Goal: Transaction & Acquisition: Purchase product/service

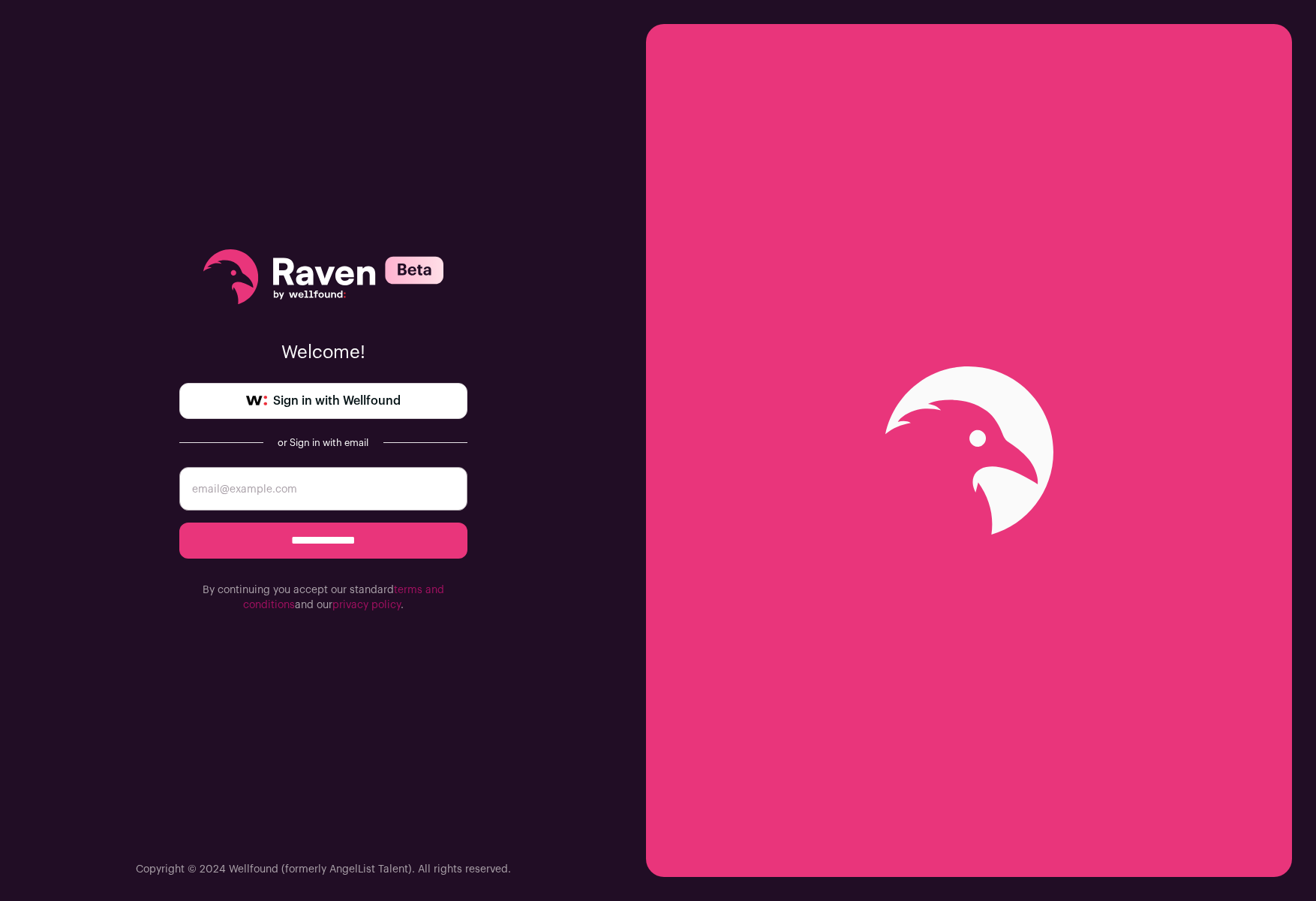
click at [357, 478] on input "email" at bounding box center [324, 489] width 288 height 44
click at [386, 406] on span "Sign in with Wellfound" at bounding box center [337, 401] width 127 height 18
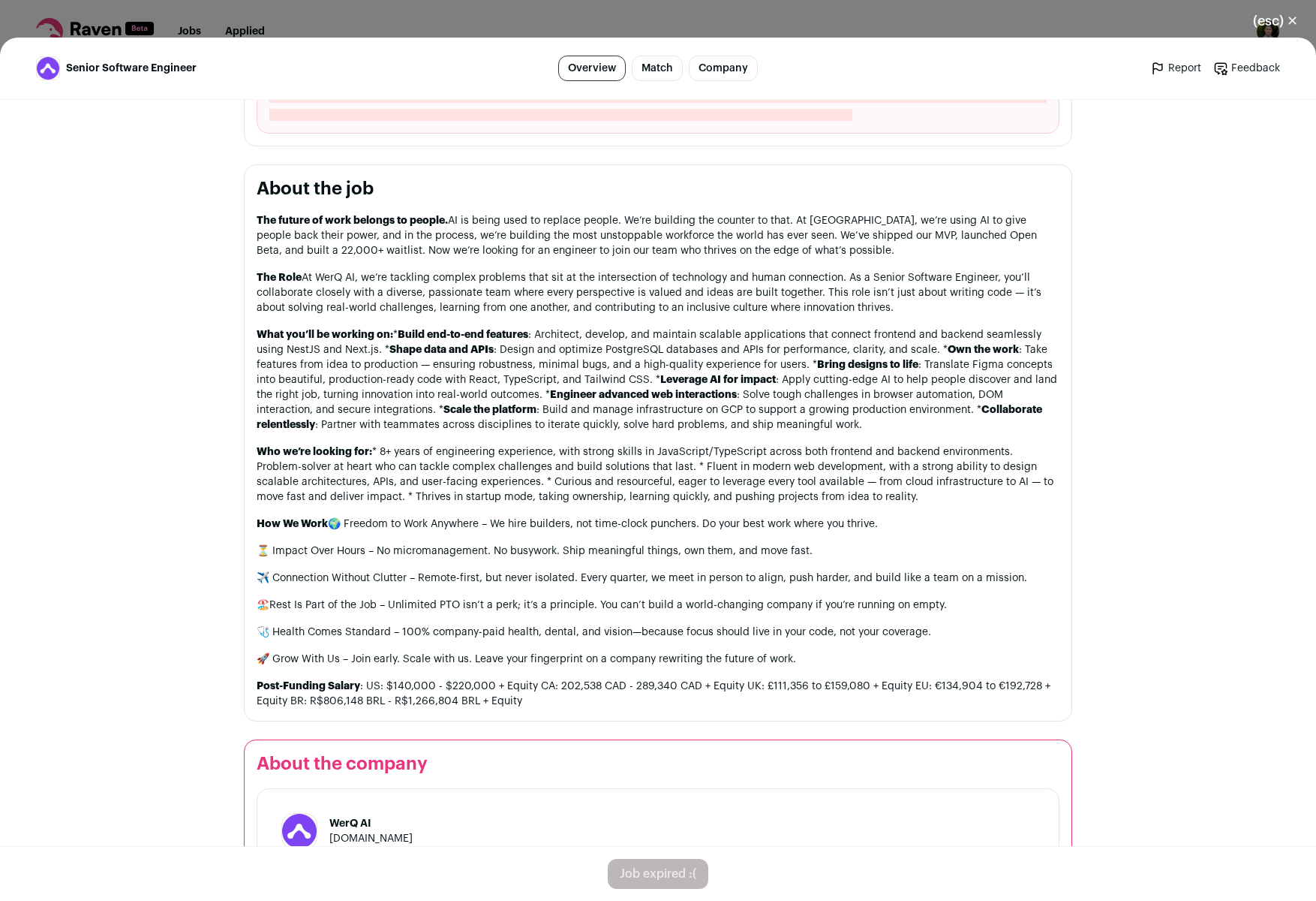
scroll to position [944, 0]
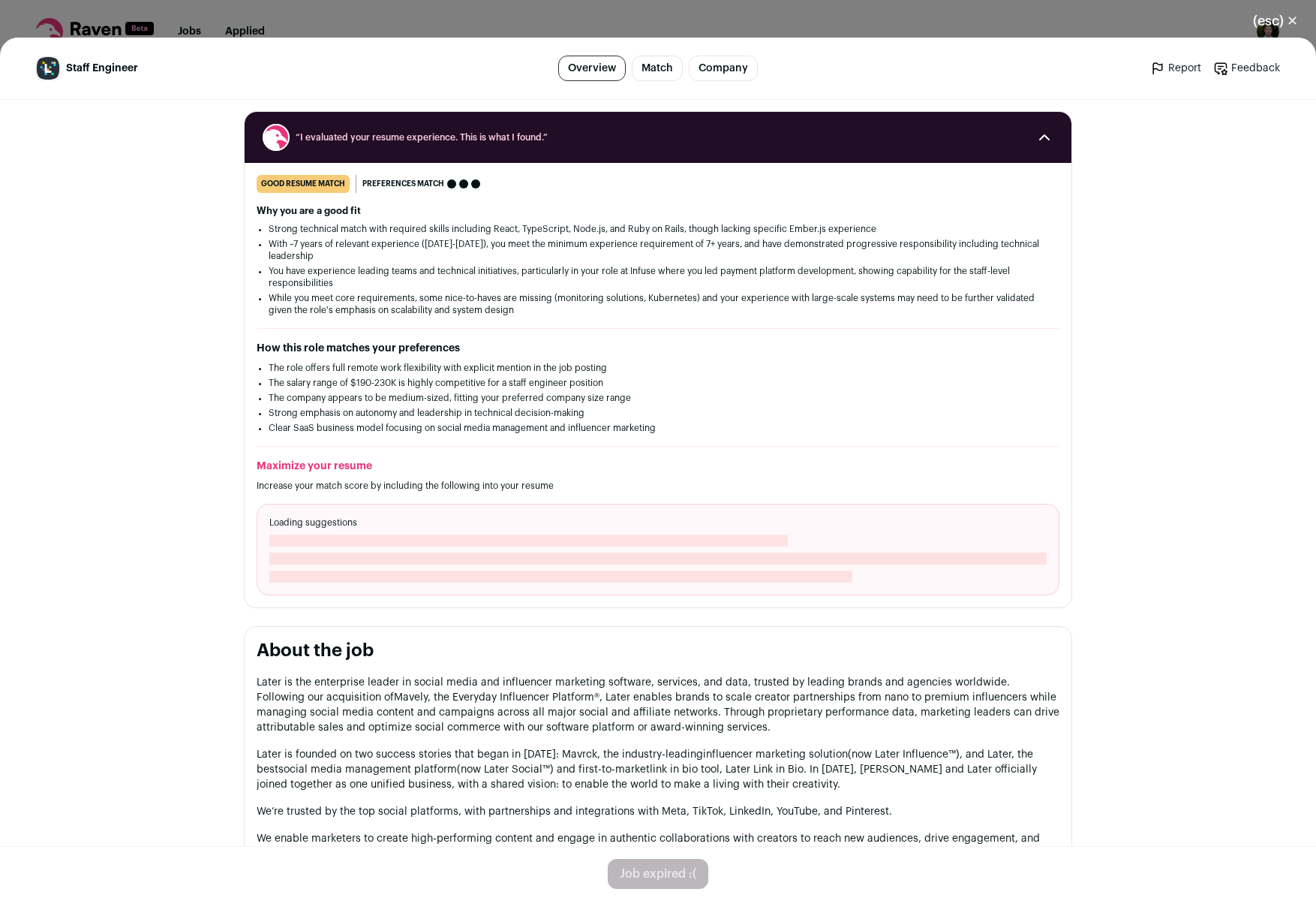
scroll to position [185, 0]
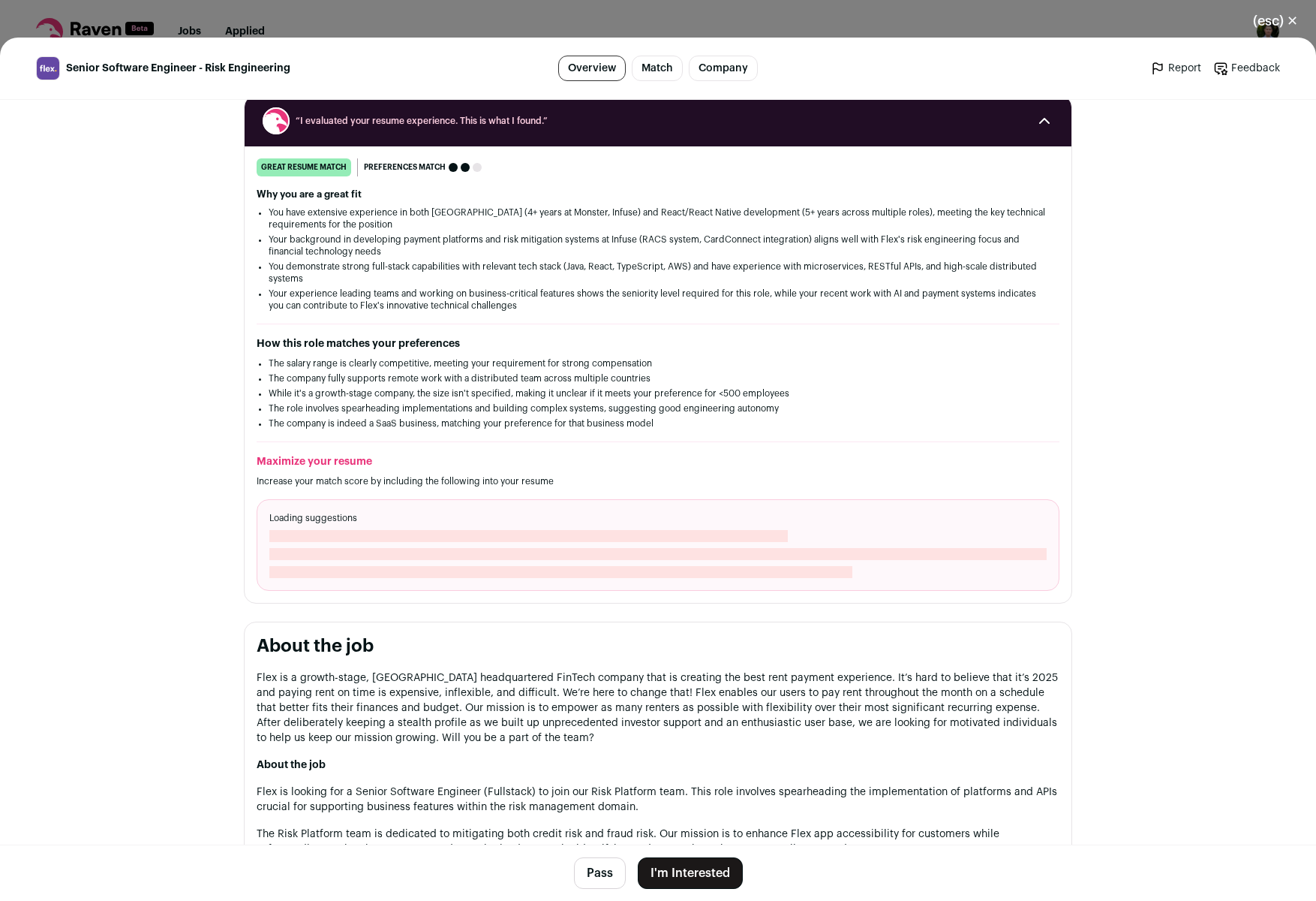
scroll to position [203, 0]
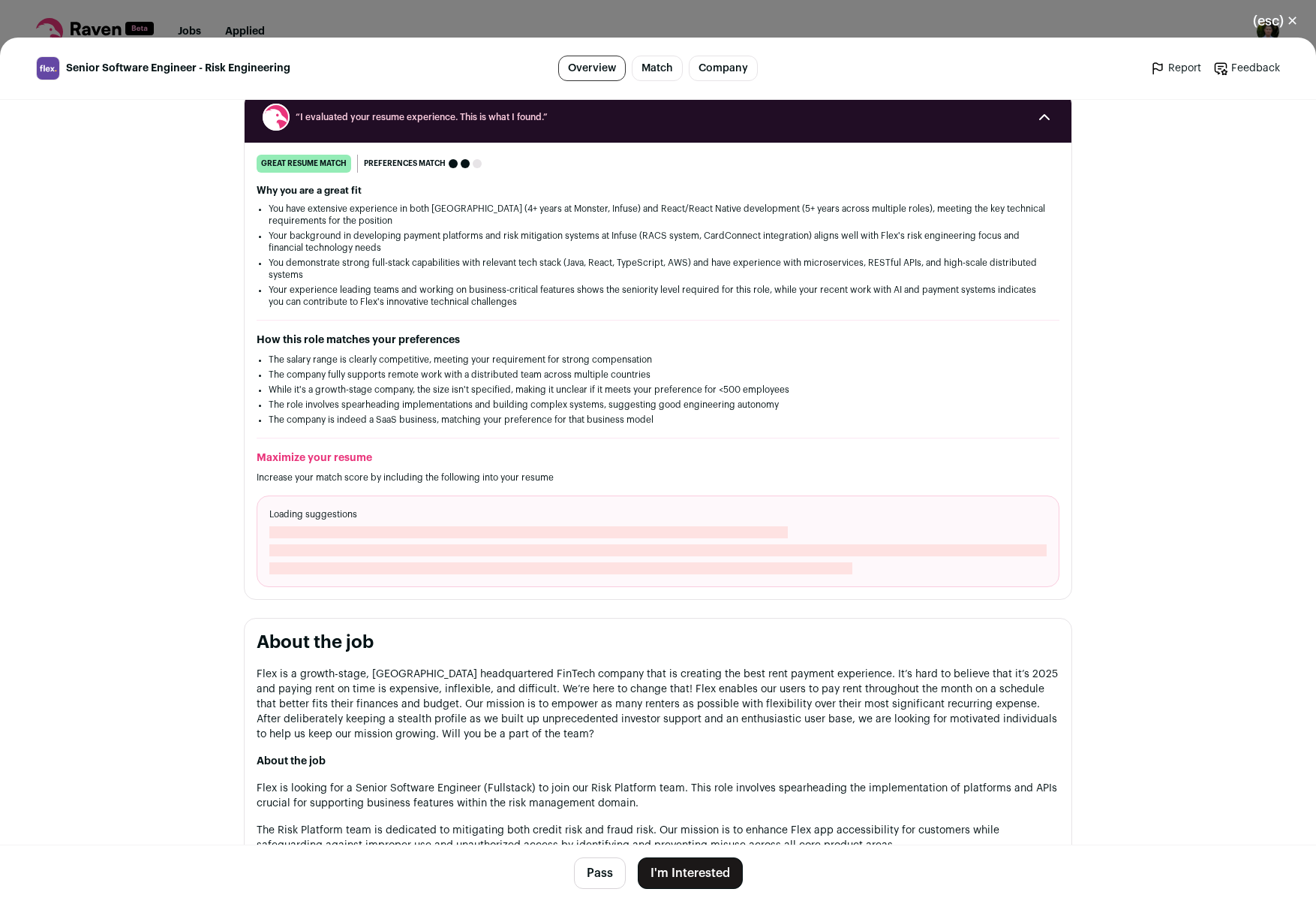
click at [696, 870] on button "I'm Interested" at bounding box center [690, 873] width 105 height 31
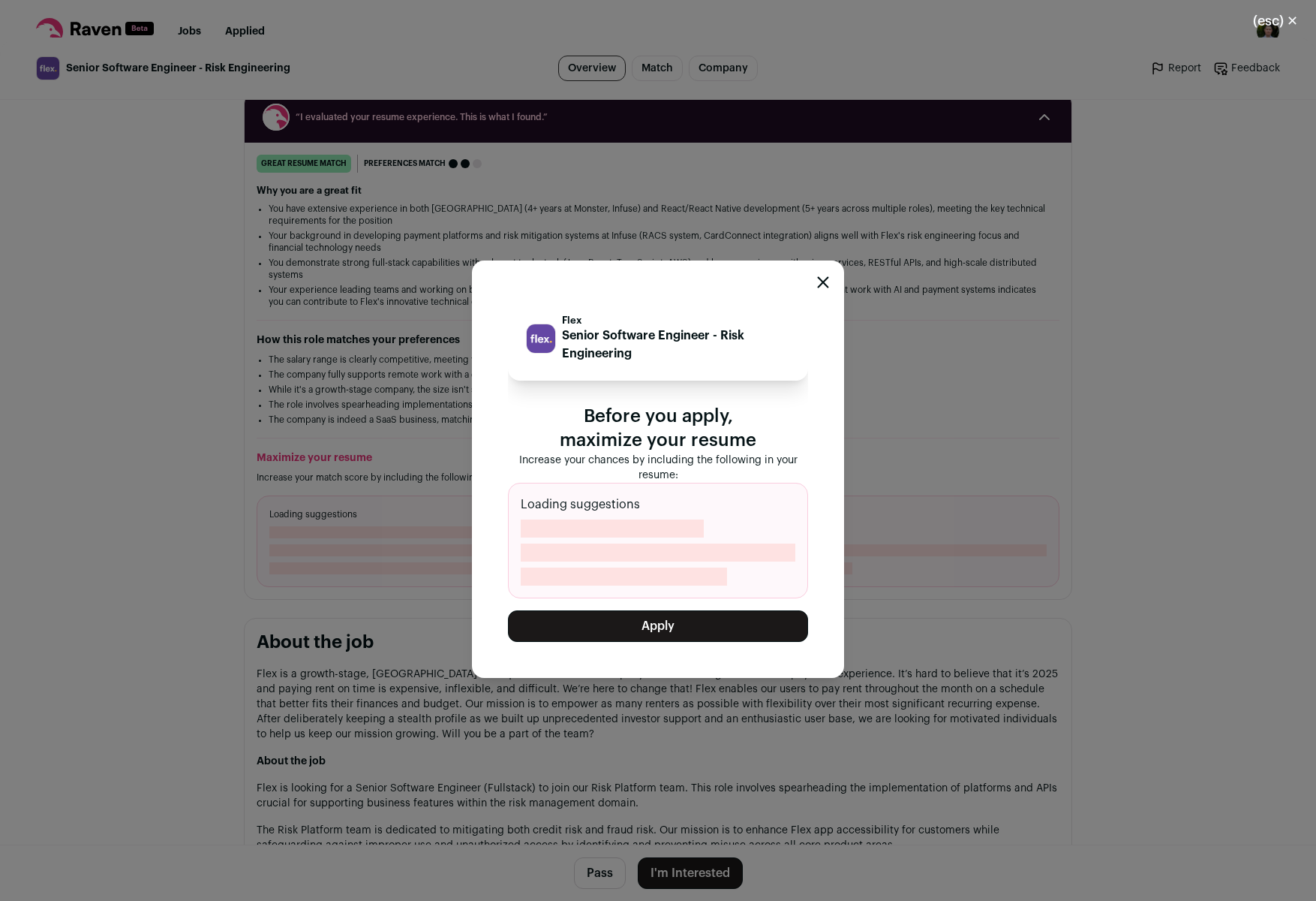
click at [729, 628] on button "Apply" at bounding box center [658, 626] width 300 height 31
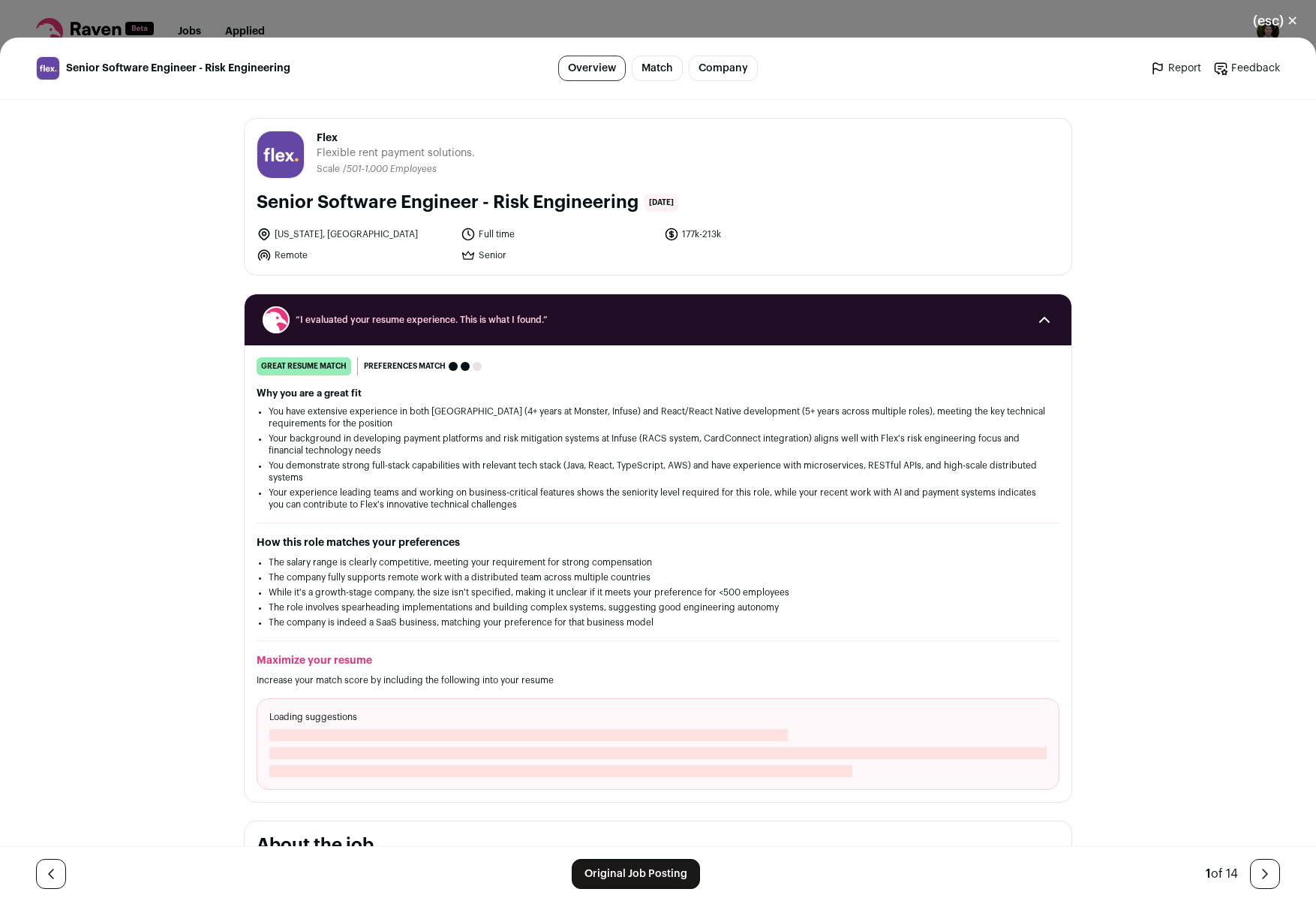
click at [1284, 20] on button "(esc) ✕" at bounding box center [1275, 21] width 81 height 33
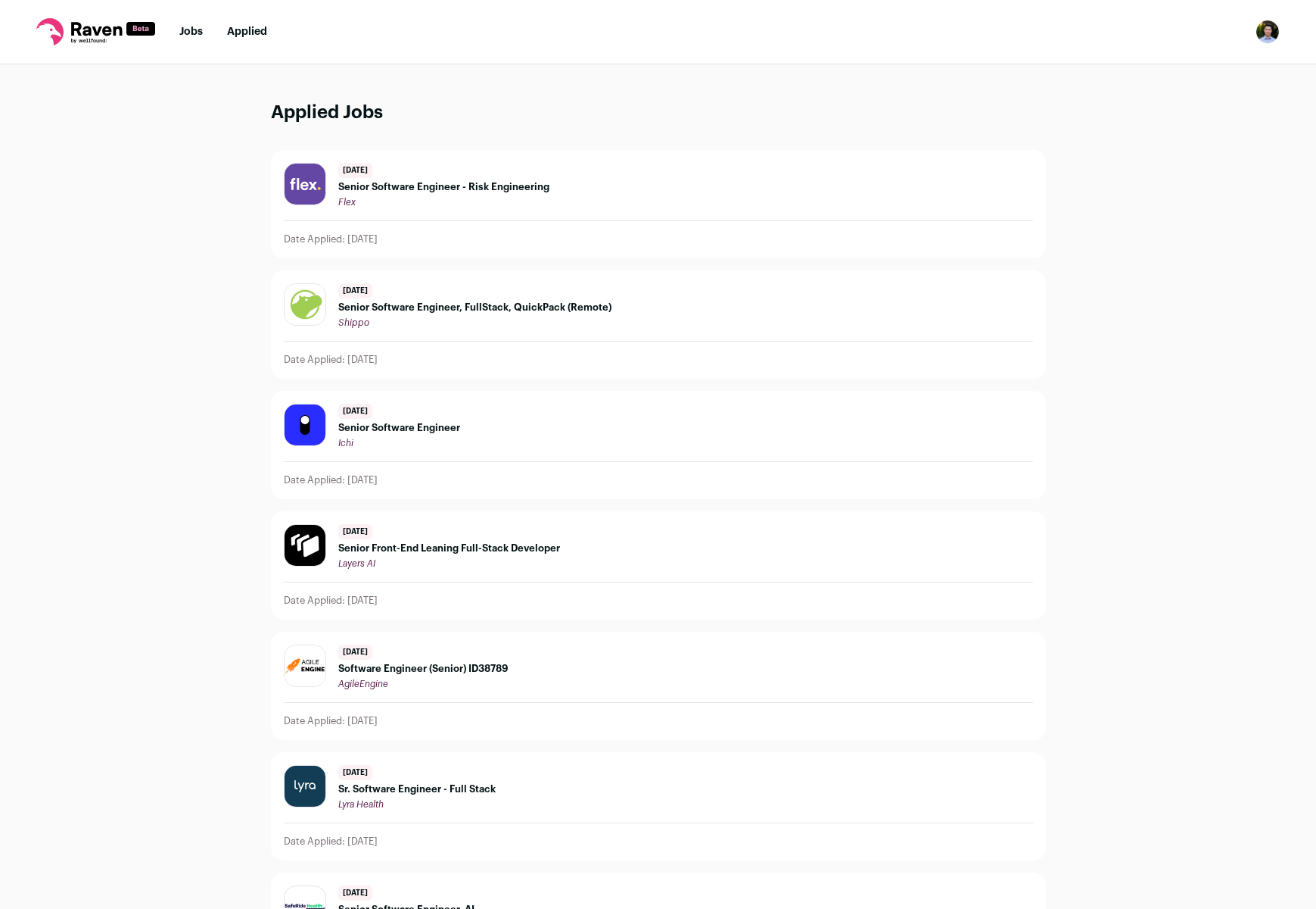
click at [199, 31] on link "Jobs" at bounding box center [191, 32] width 23 height 11
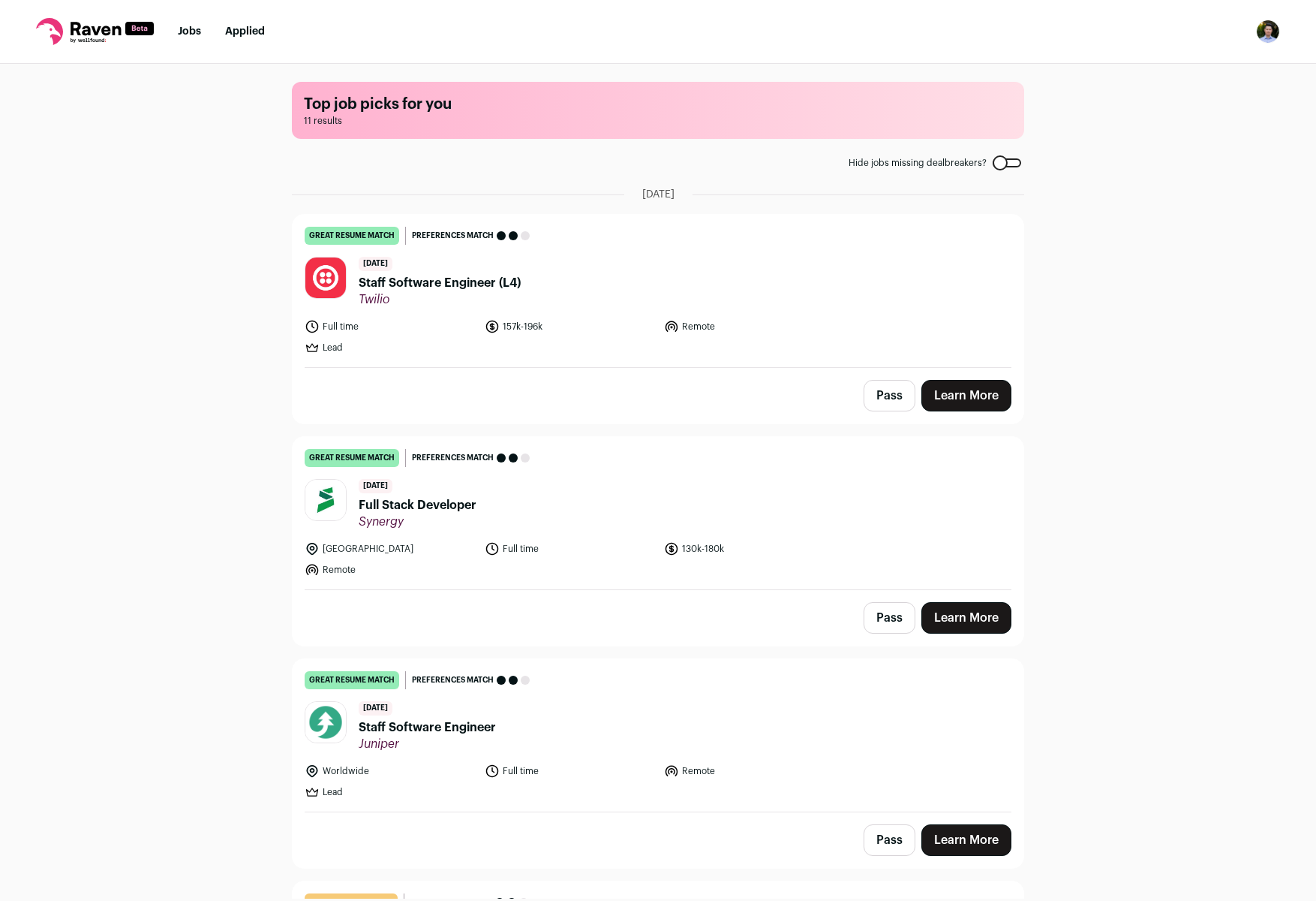
click at [967, 398] on link "Learn More" at bounding box center [966, 396] width 90 height 31
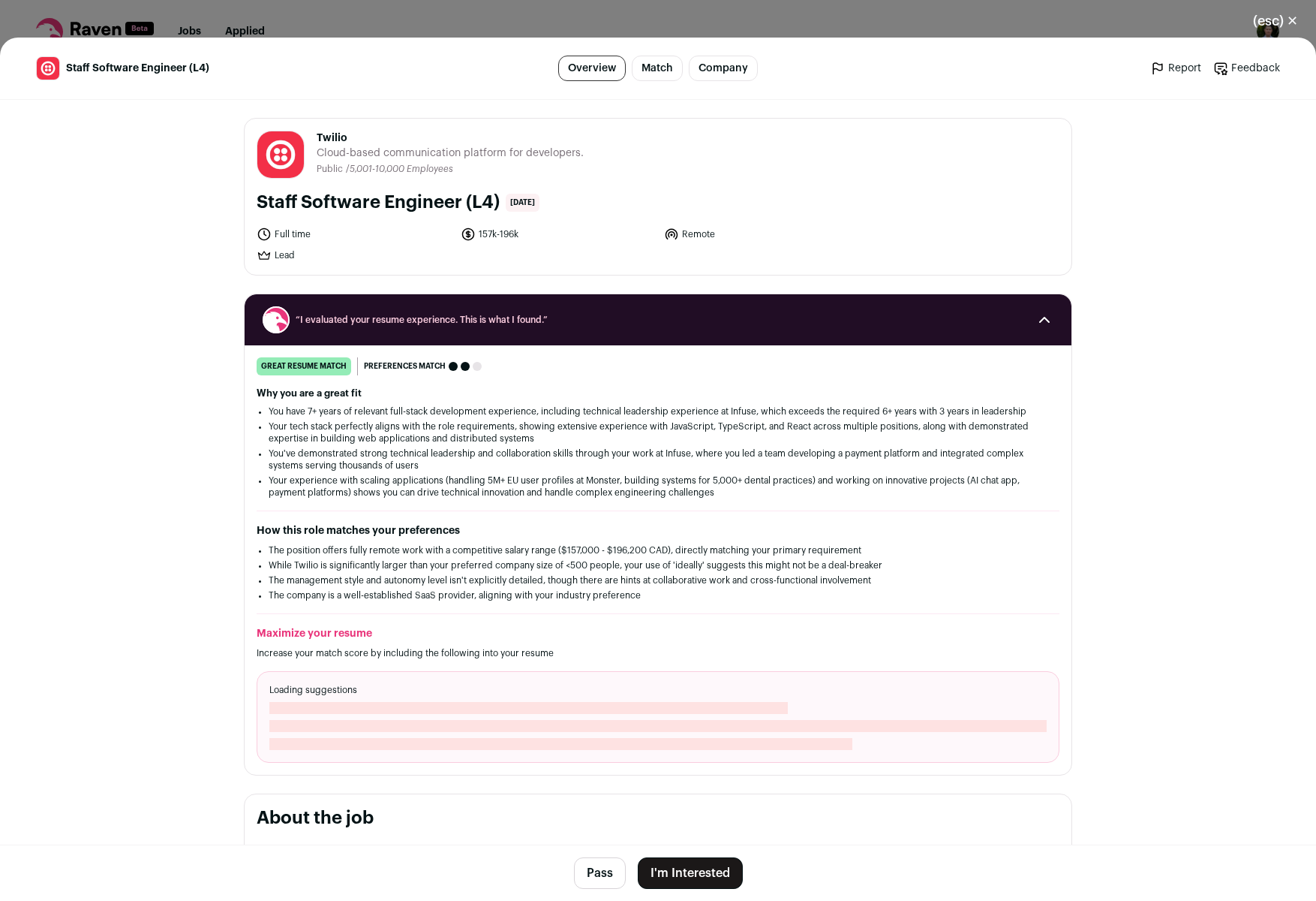
click at [678, 872] on button "I'm Interested" at bounding box center [690, 873] width 105 height 31
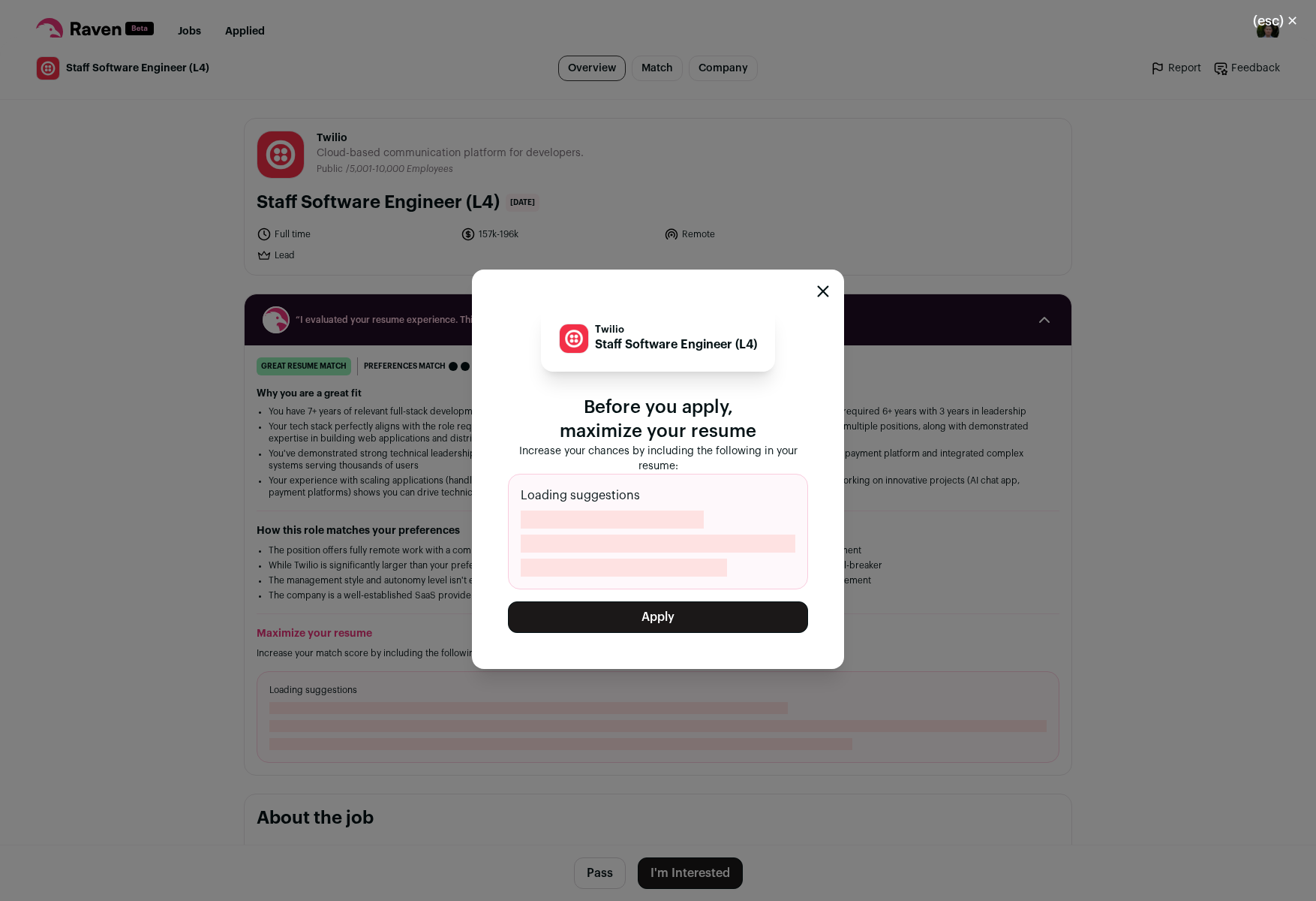
click at [699, 618] on button "Apply" at bounding box center [658, 617] width 300 height 31
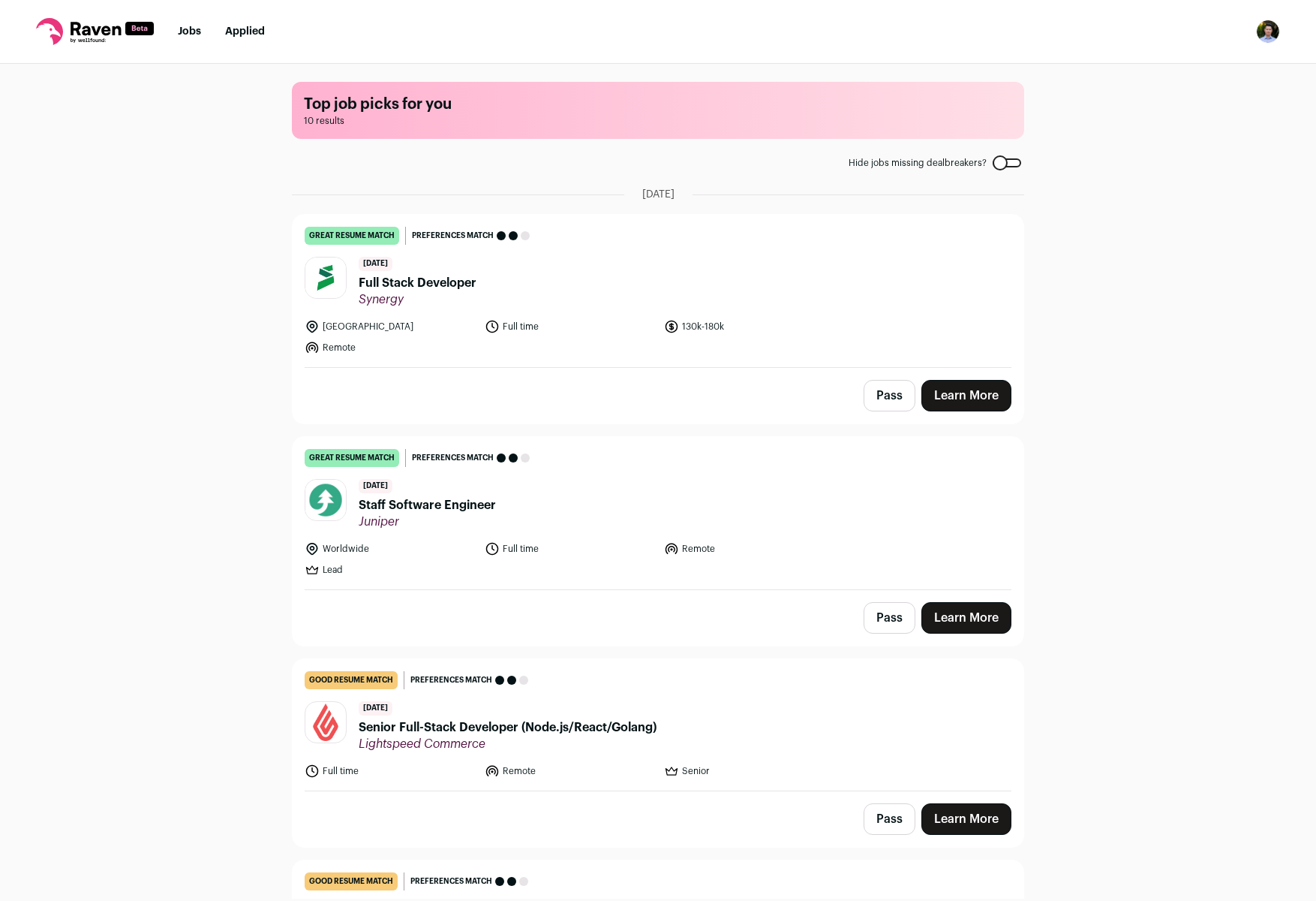
click at [946, 396] on link "Learn More" at bounding box center [966, 396] width 90 height 31
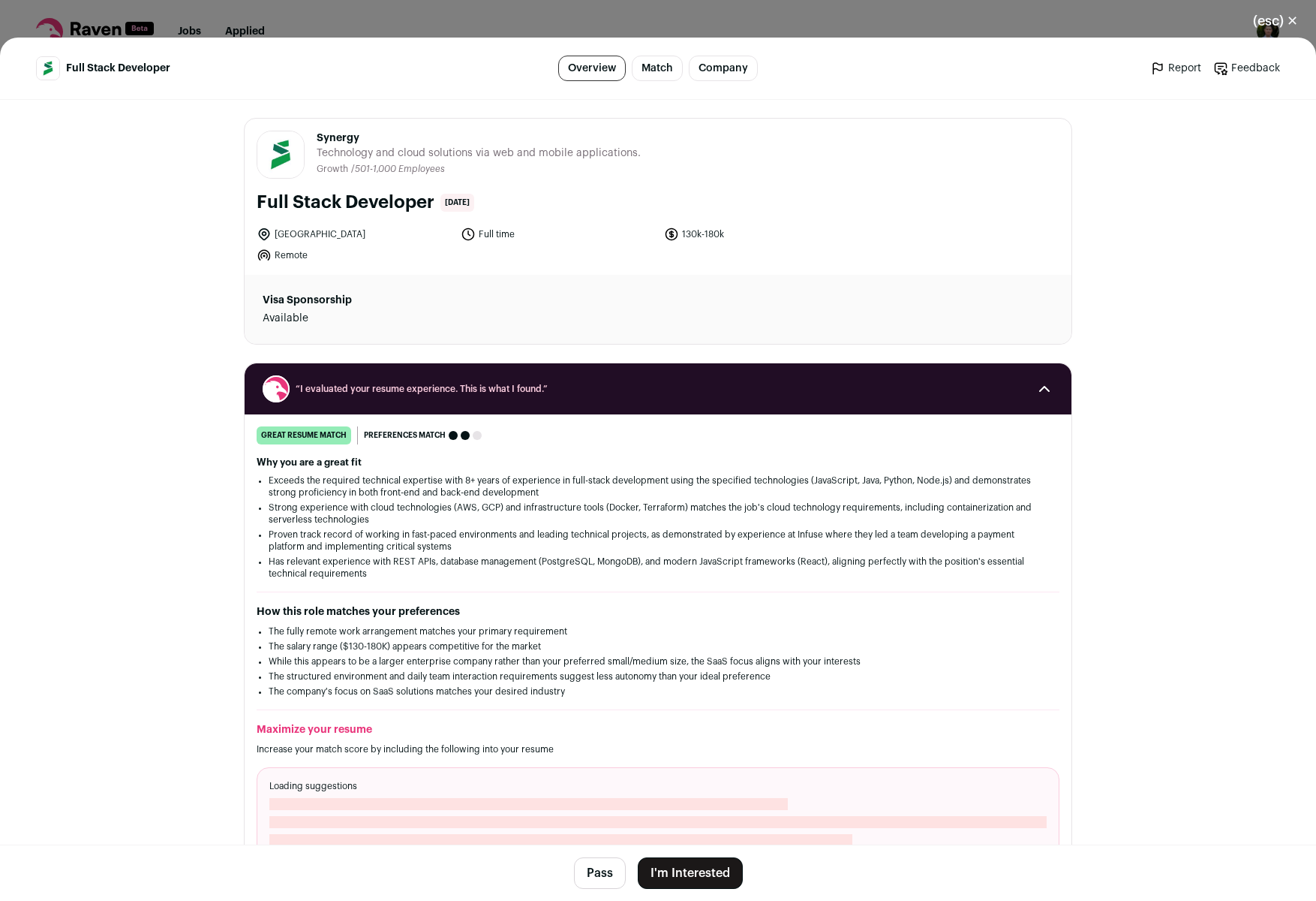
scroll to position [10, 0]
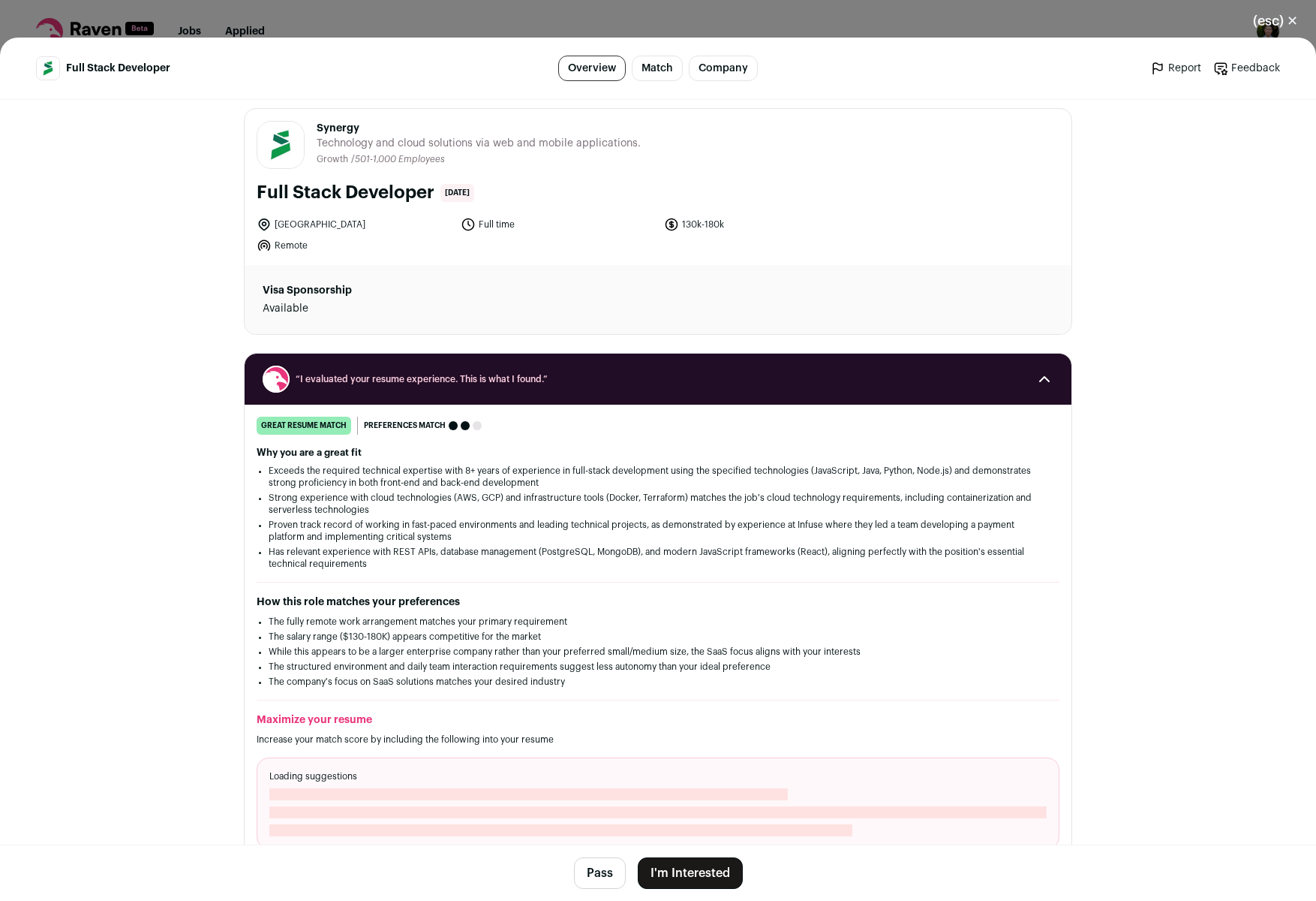
click at [710, 874] on button "I'm Interested" at bounding box center [690, 873] width 105 height 31
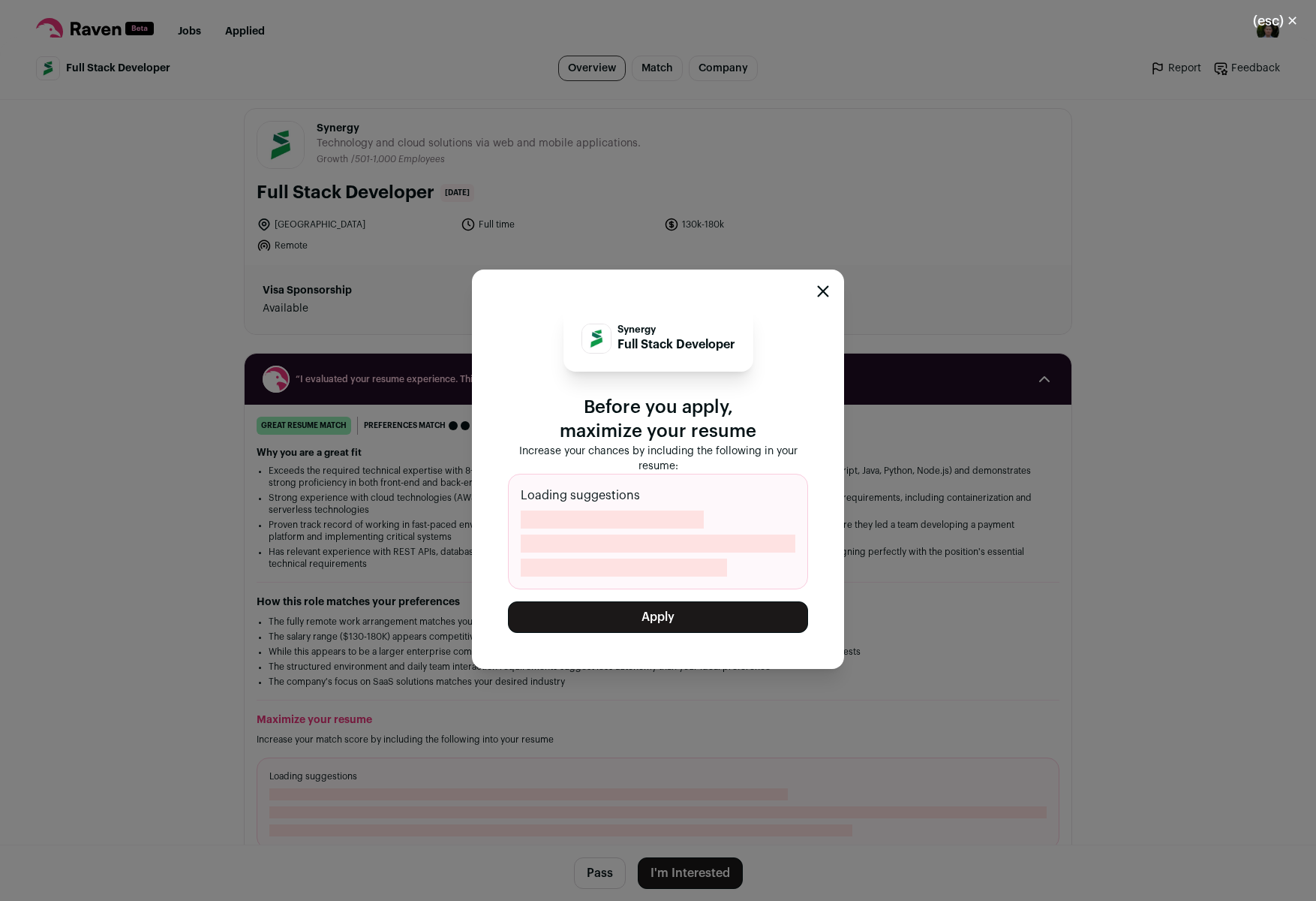
click at [694, 614] on button "Apply" at bounding box center [658, 617] width 300 height 31
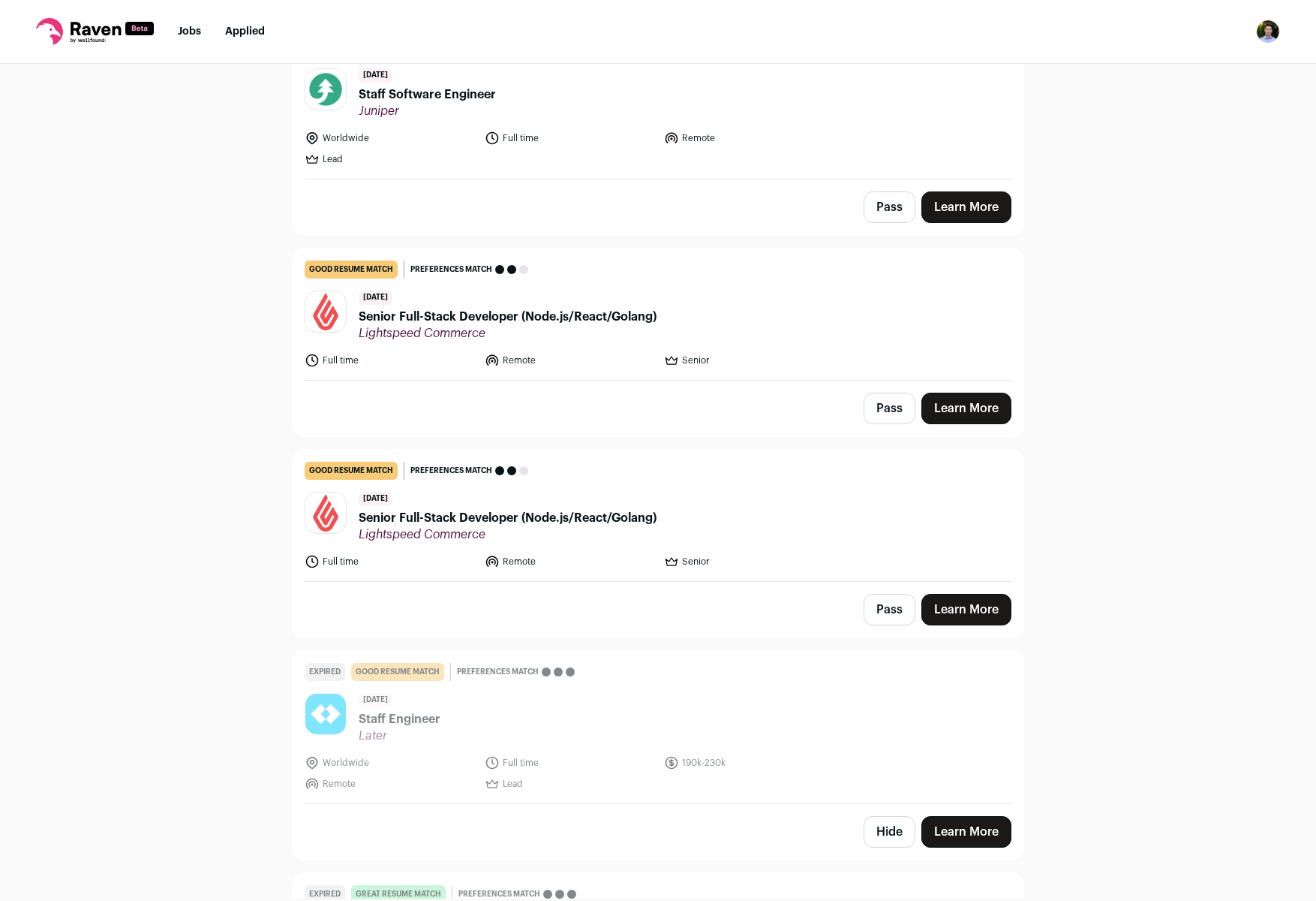
scroll to position [0, 0]
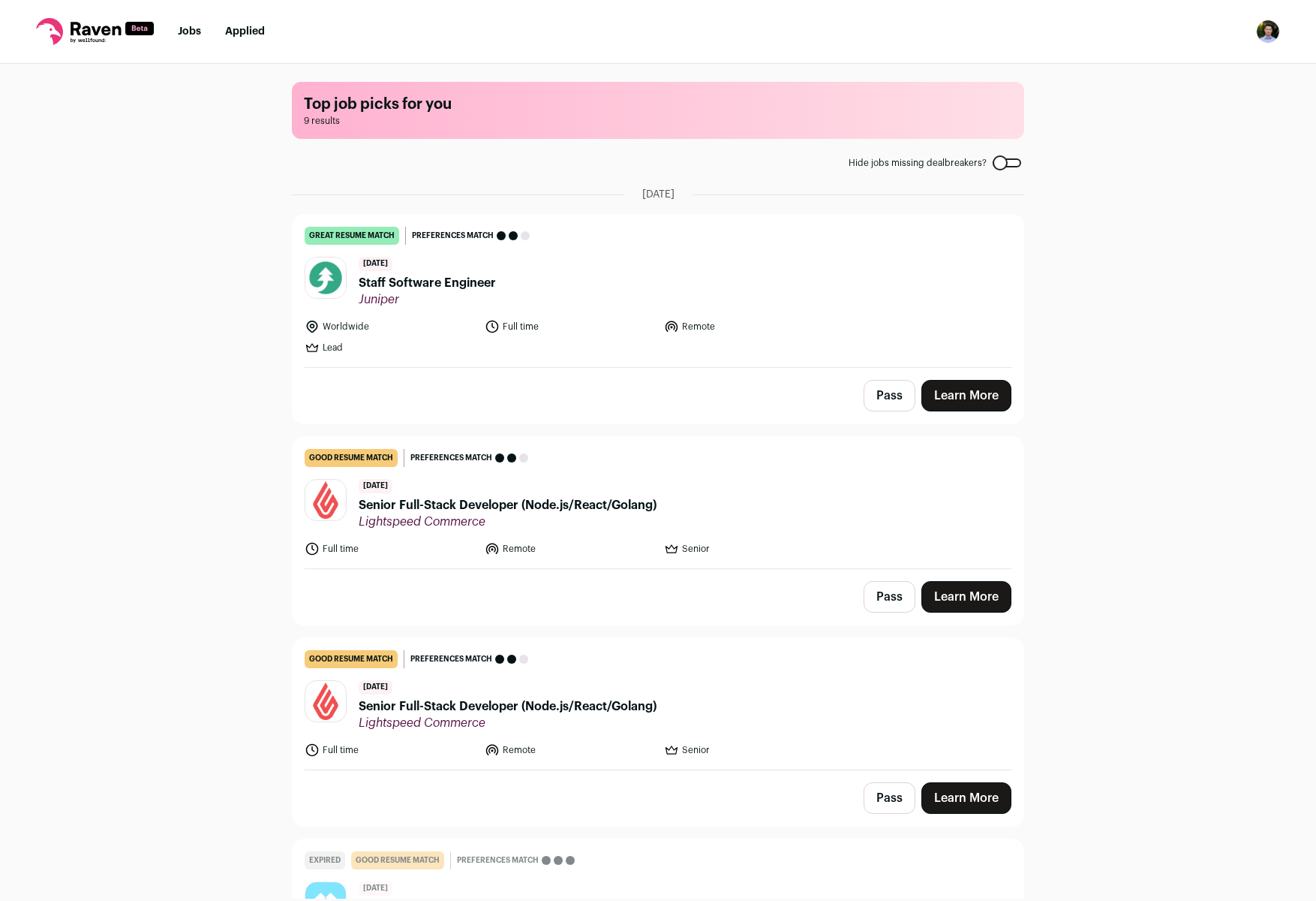
click at [952, 385] on link "Learn More" at bounding box center [966, 396] width 90 height 31
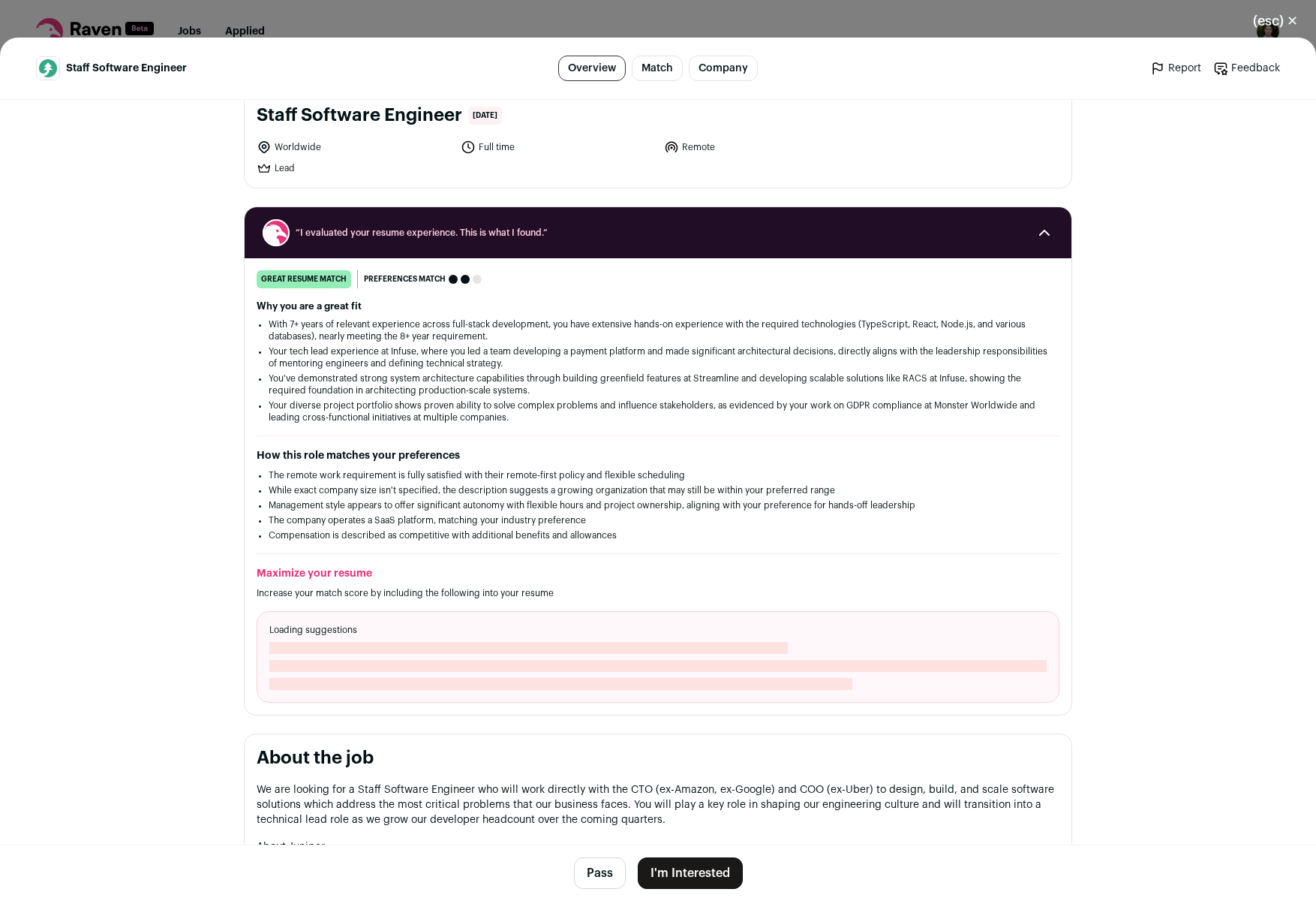
scroll to position [99, 0]
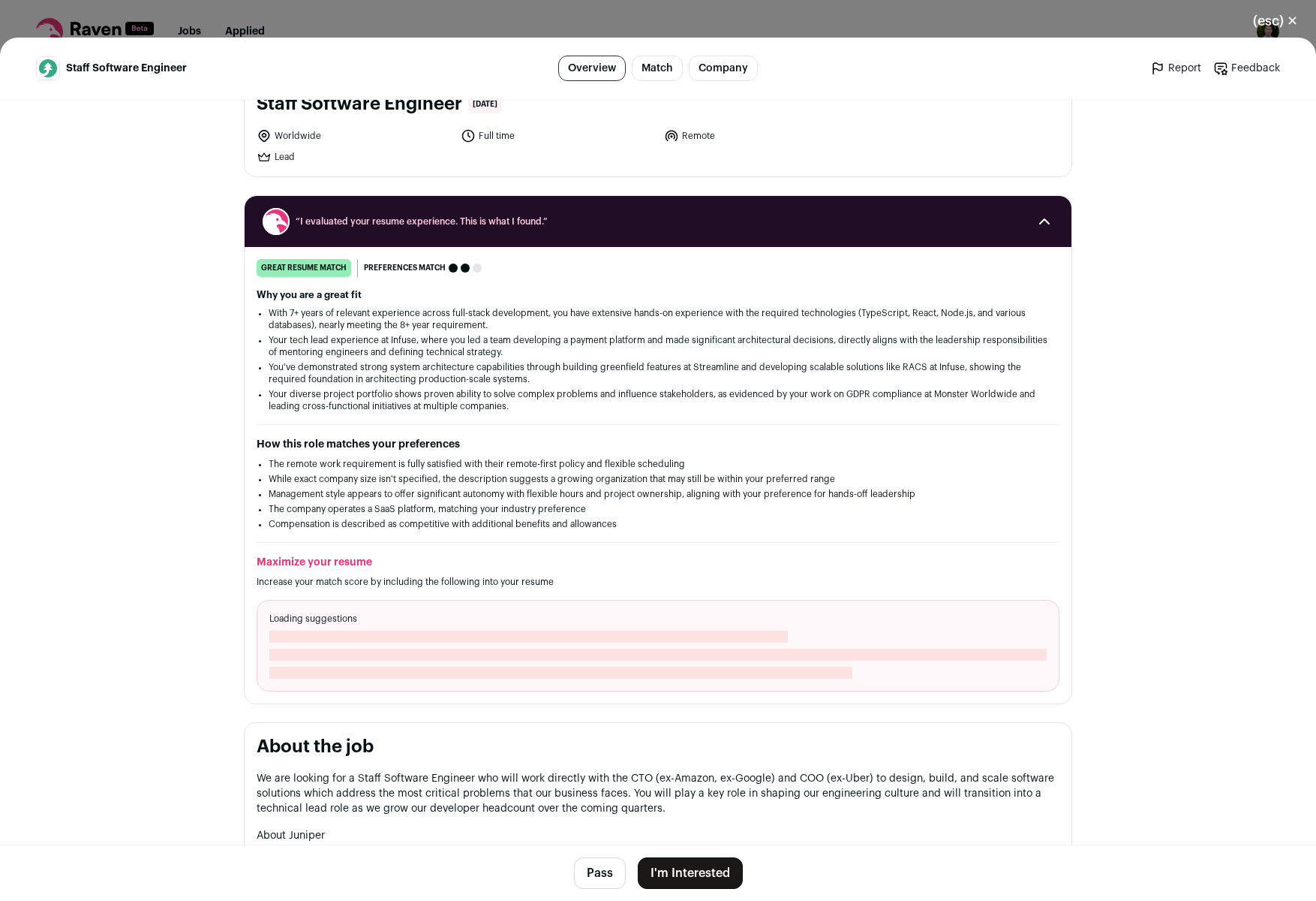
click at [667, 874] on button "I'm Interested" at bounding box center [690, 873] width 105 height 31
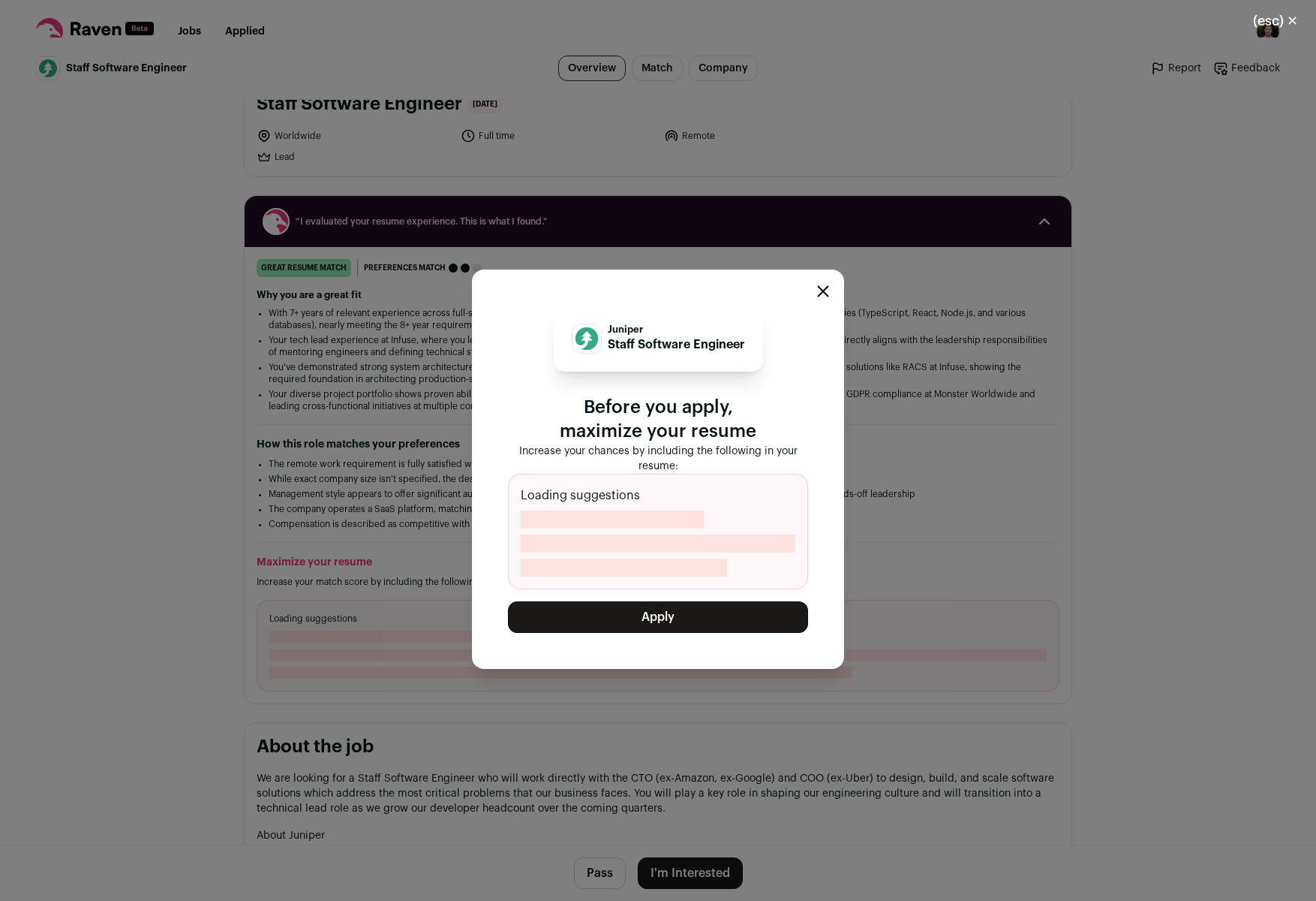
click at [646, 614] on button "Apply" at bounding box center [658, 617] width 300 height 31
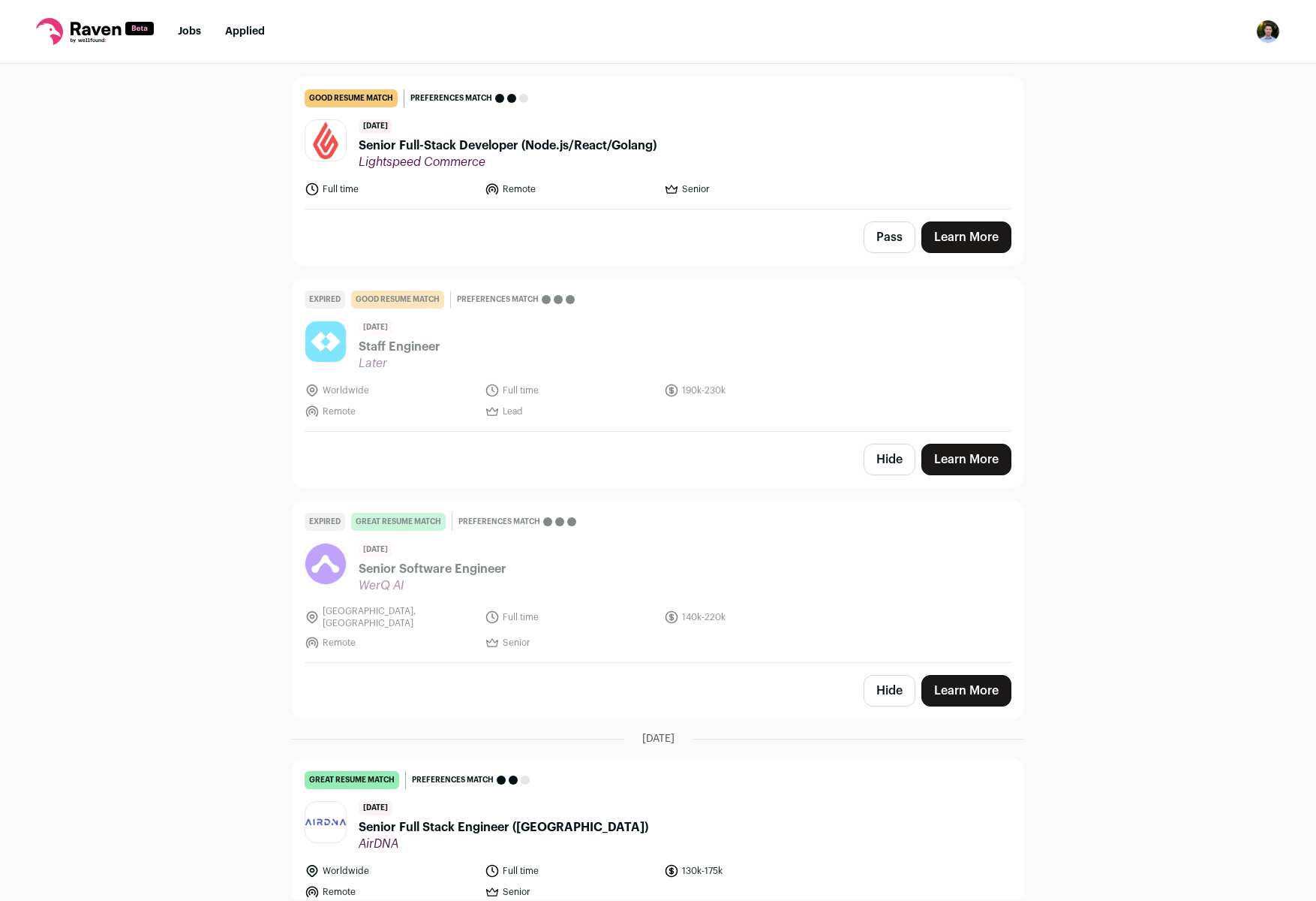
scroll to position [0, 0]
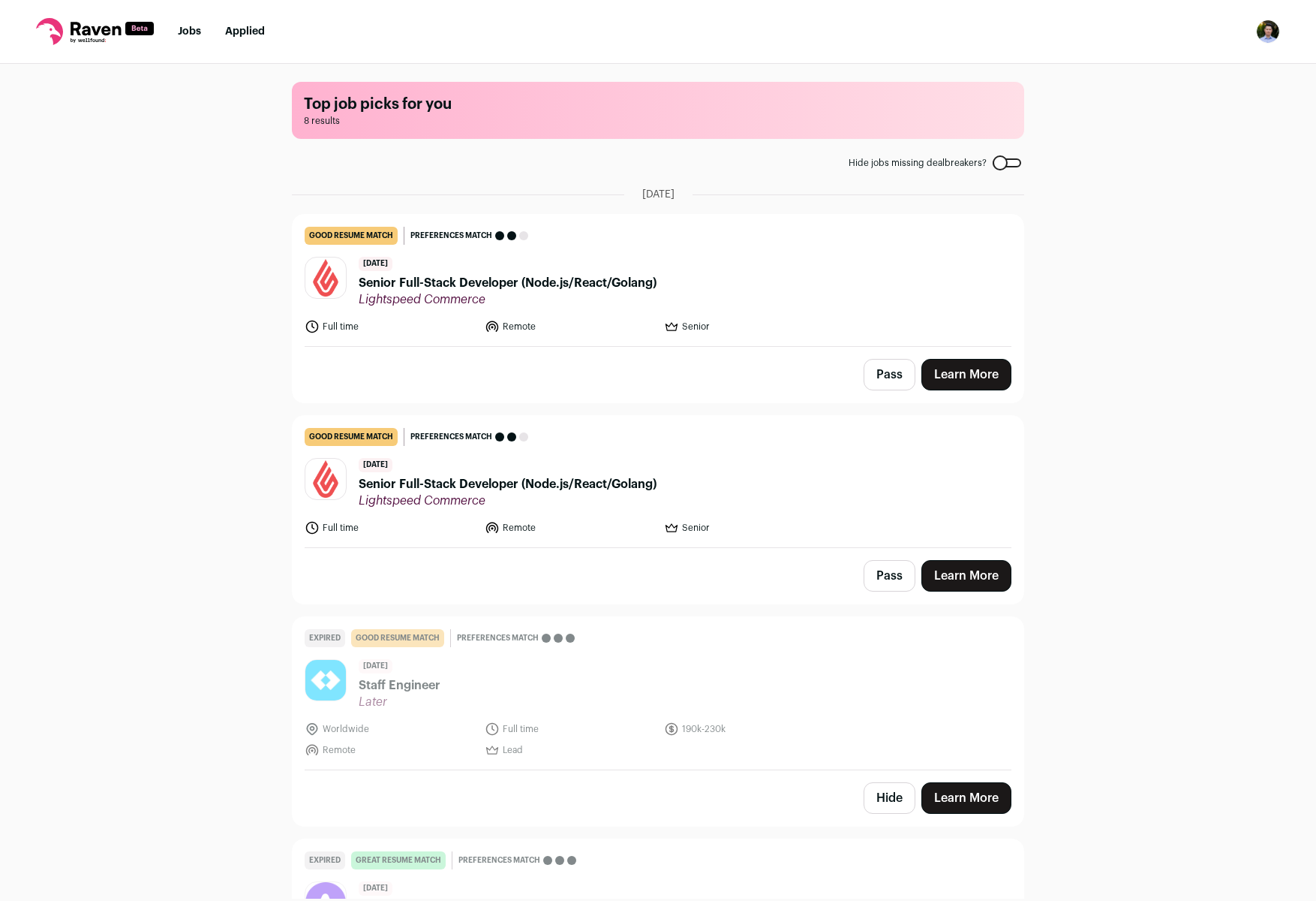
click at [252, 38] on li "Applied" at bounding box center [245, 31] width 40 height 15
click at [250, 28] on link "Applied" at bounding box center [245, 31] width 40 height 11
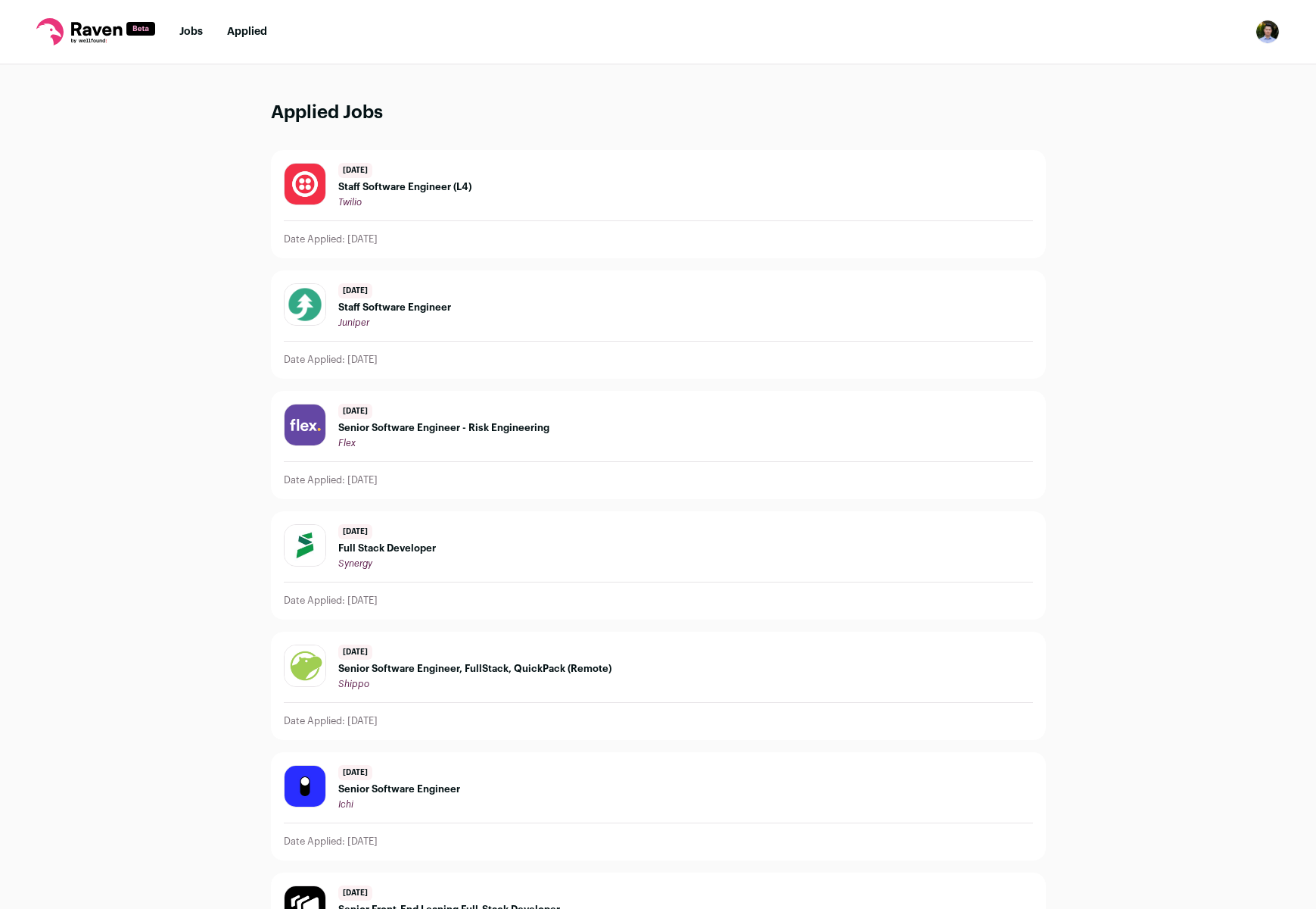
click at [475, 319] on div "5 days ago Staff Software Engineer Juniper" at bounding box center [658, 306] width 749 height 45
